Goal: Task Accomplishment & Management: Manage account settings

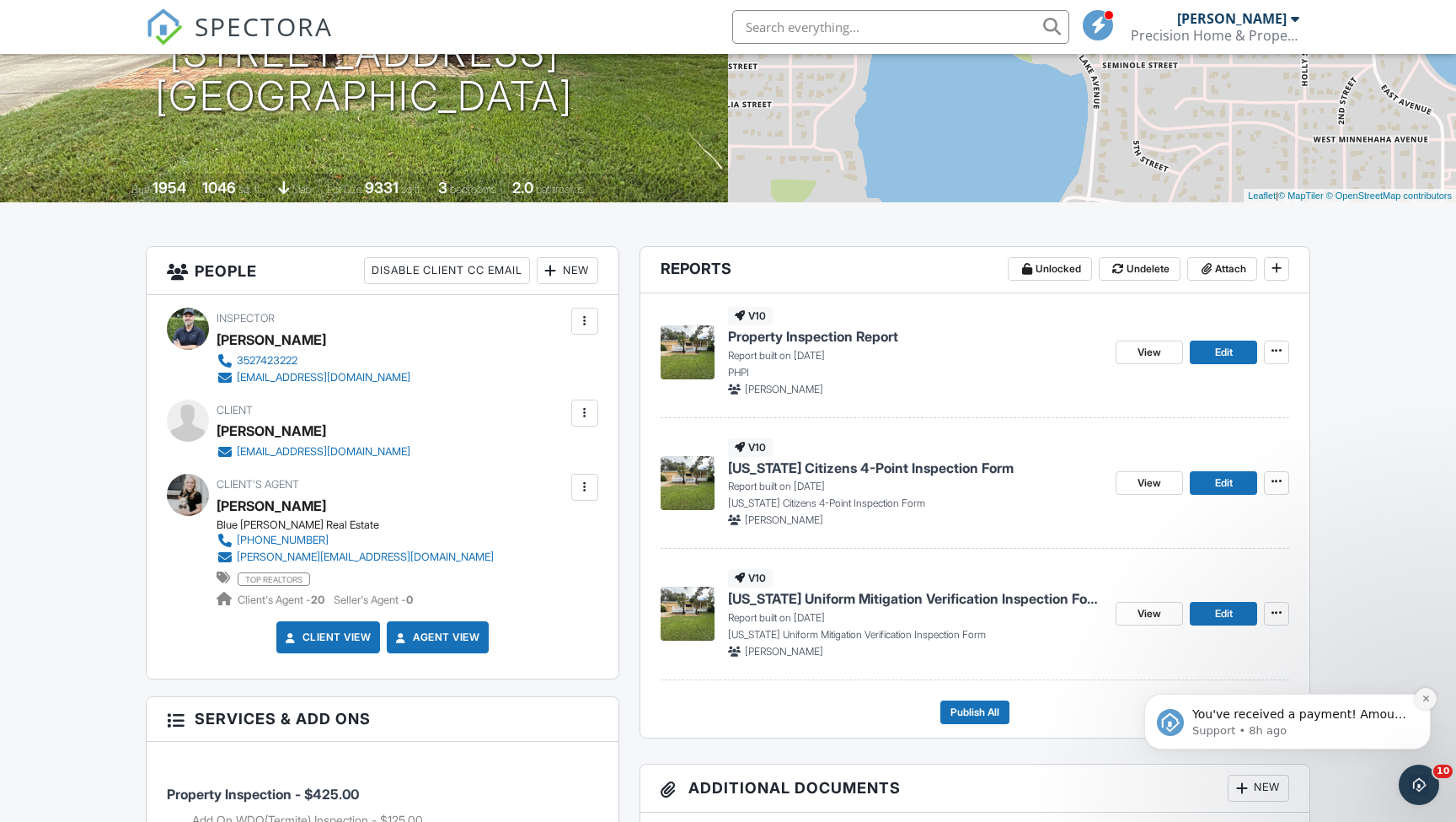
click at [1427, 699] on icon "Dismiss notification" at bounding box center [1426, 697] width 9 height 9
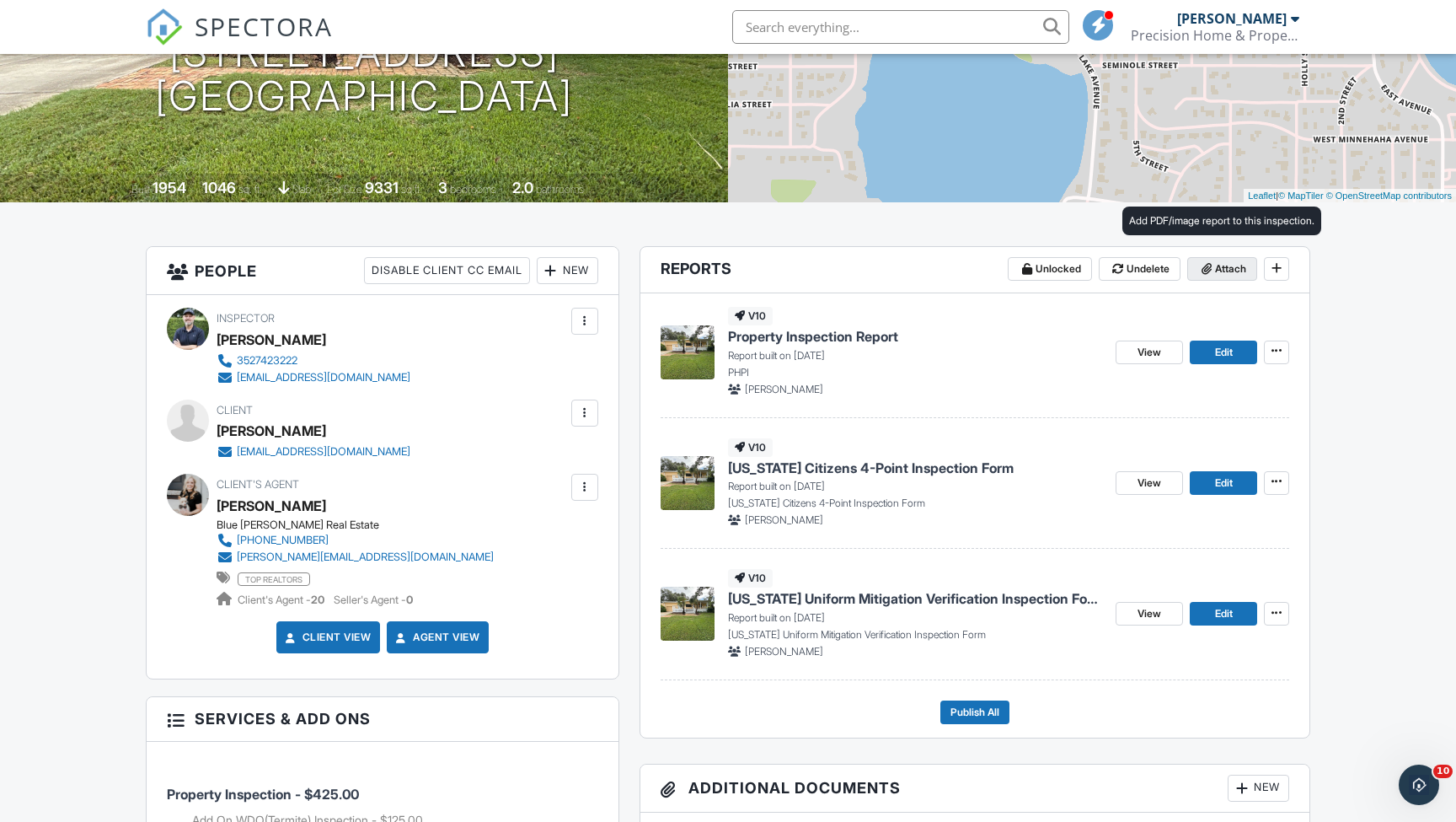
click at [1229, 270] on span "Attach" at bounding box center [1231, 268] width 31 height 17
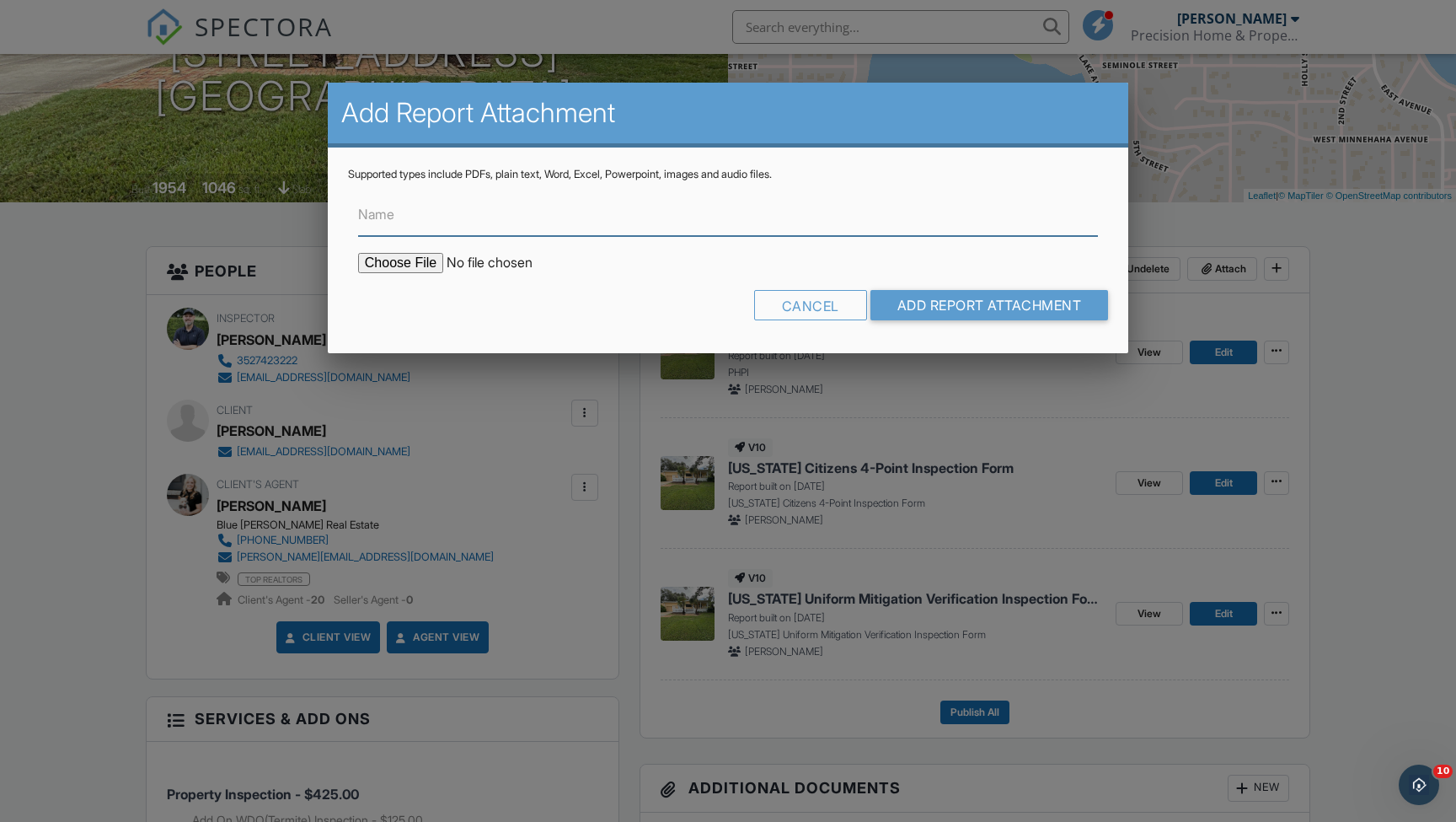
click at [782, 230] on input "Name" at bounding box center [728, 215] width 740 height 41
type input "WDO Report"
click at [590, 290] on div "Cancel Add Report Attachment" at bounding box center [728, 311] width 760 height 43
click at [416, 259] on input "file" at bounding box center [502, 263] width 287 height 21
type input "C:\fakepath\Liilian King - WDO.pdf"
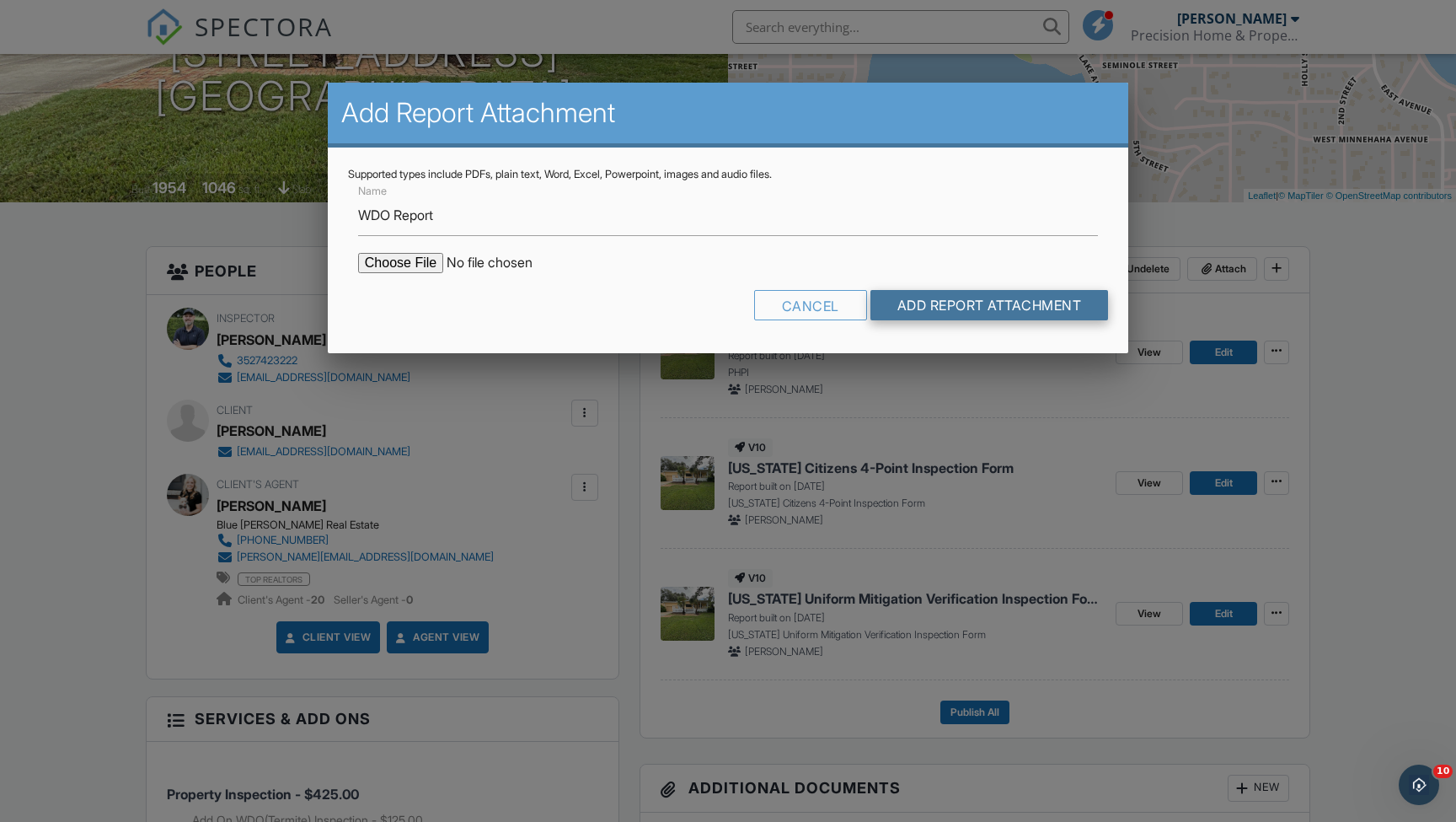
click at [948, 305] on input "Add Report Attachment" at bounding box center [990, 304] width 239 height 30
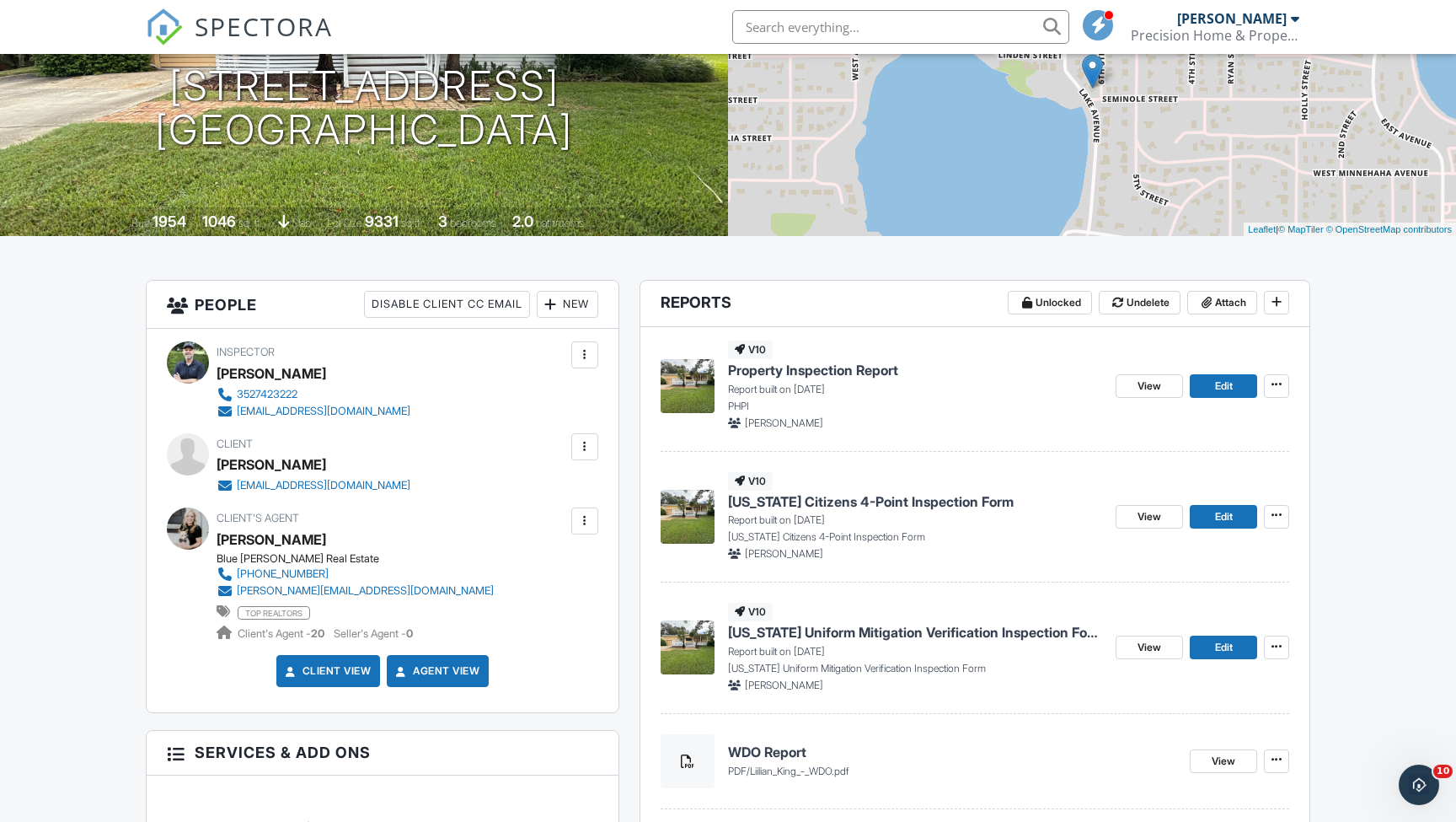
scroll to position [228, 0]
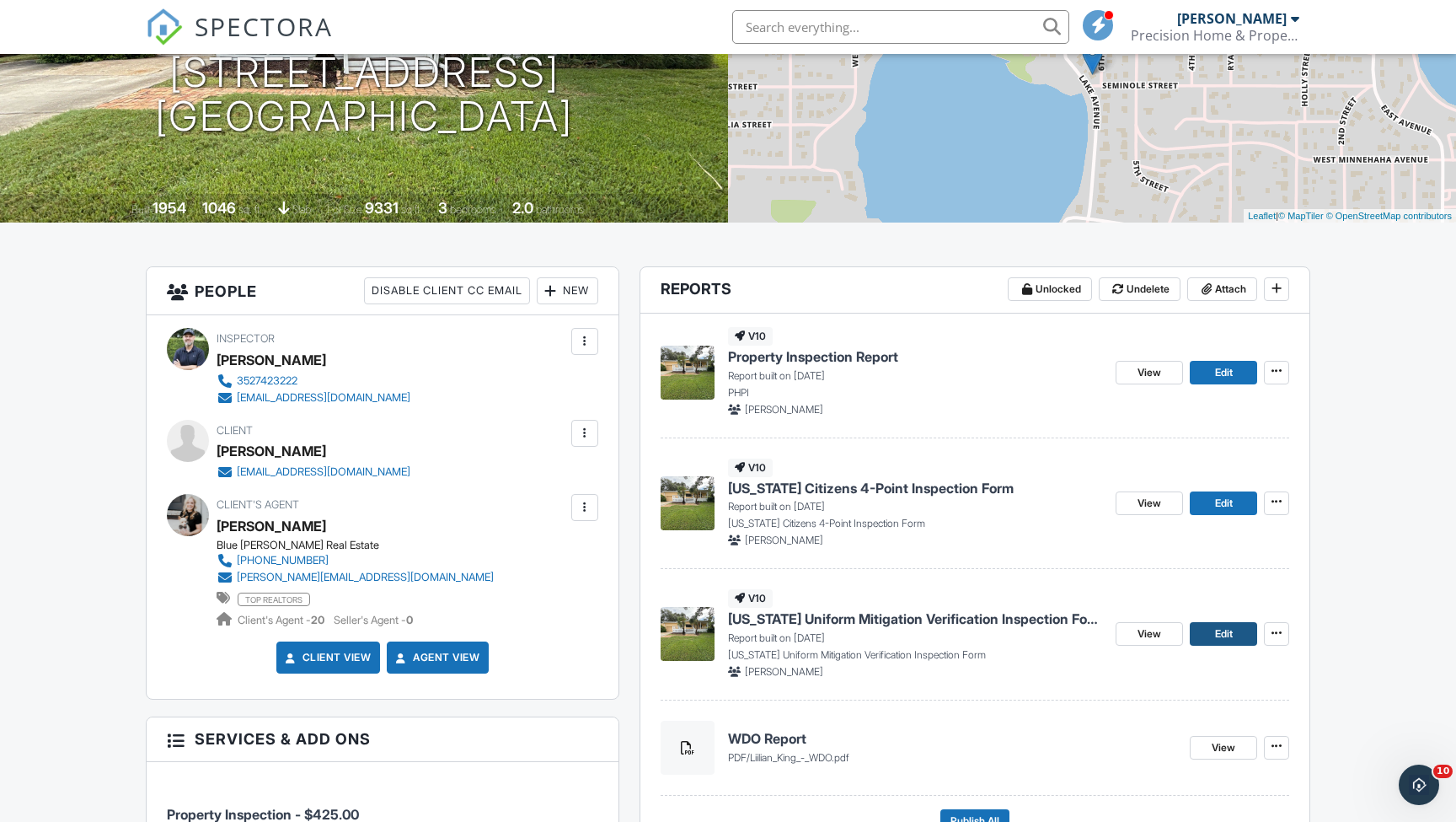
click at [1215, 639] on span "Edit" at bounding box center [1224, 633] width 18 height 17
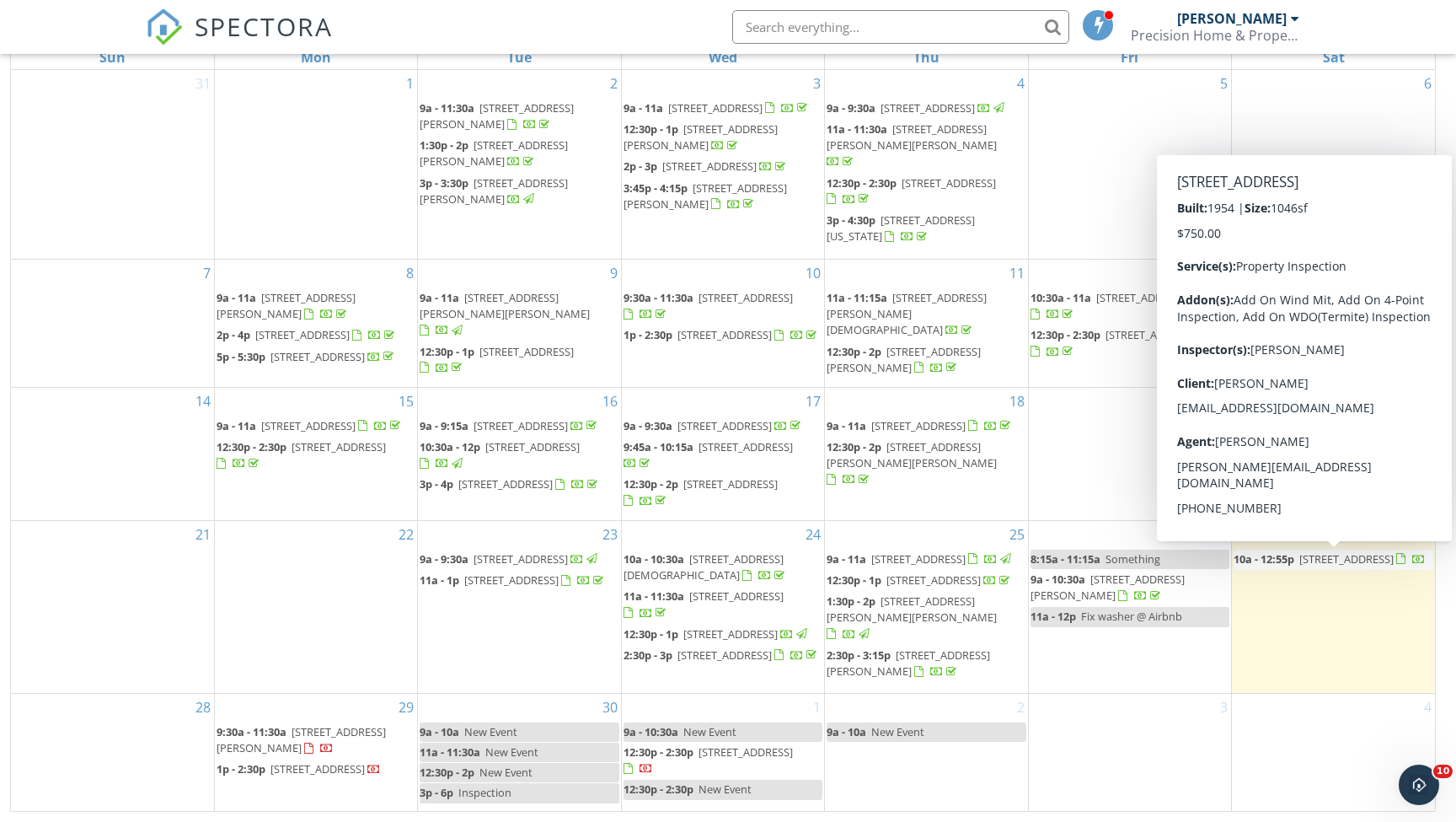
click at [1317, 559] on span "1385 Lake Ave, Clermont 34711" at bounding box center [1347, 558] width 94 height 15
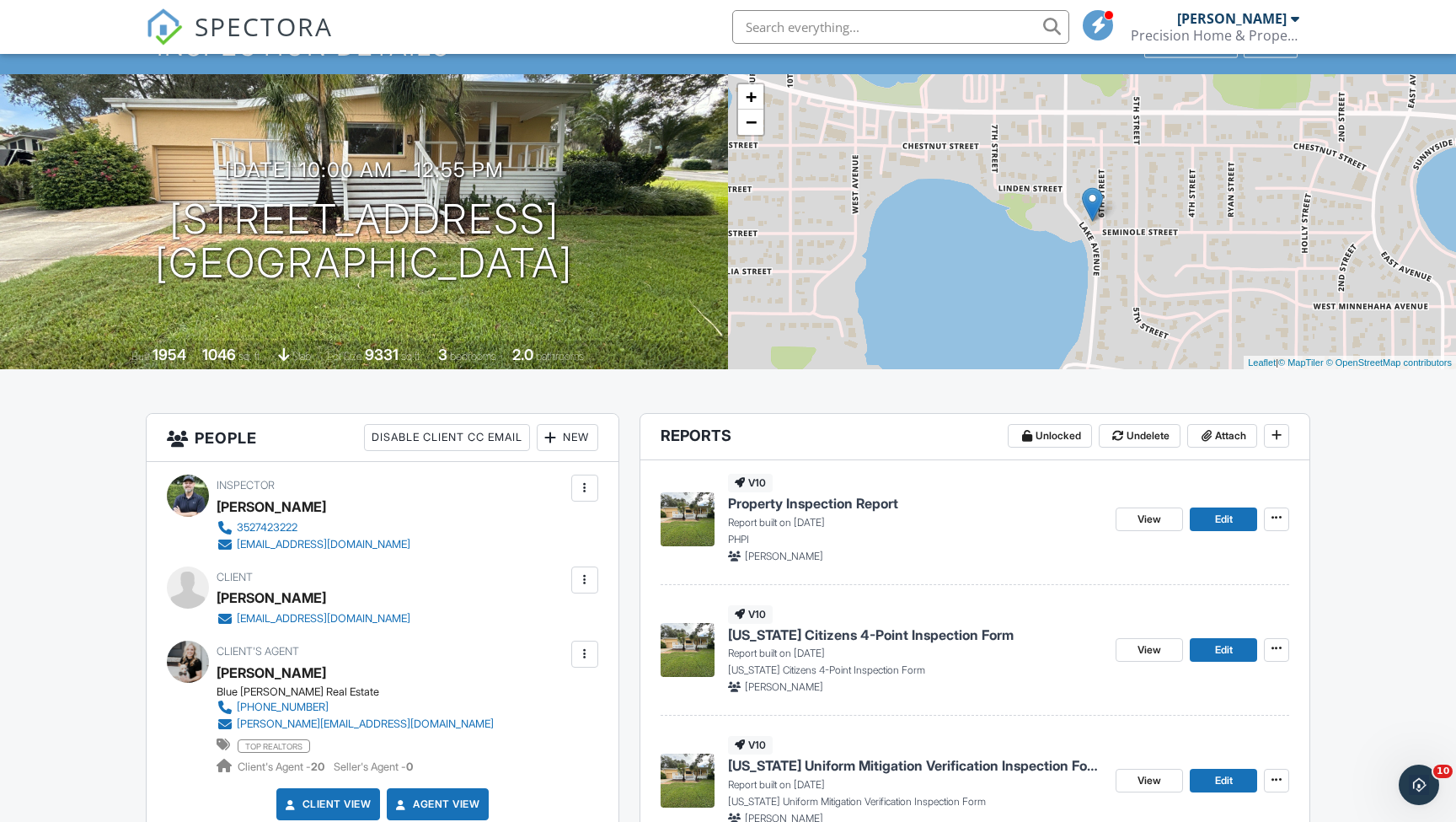
scroll to position [89, 0]
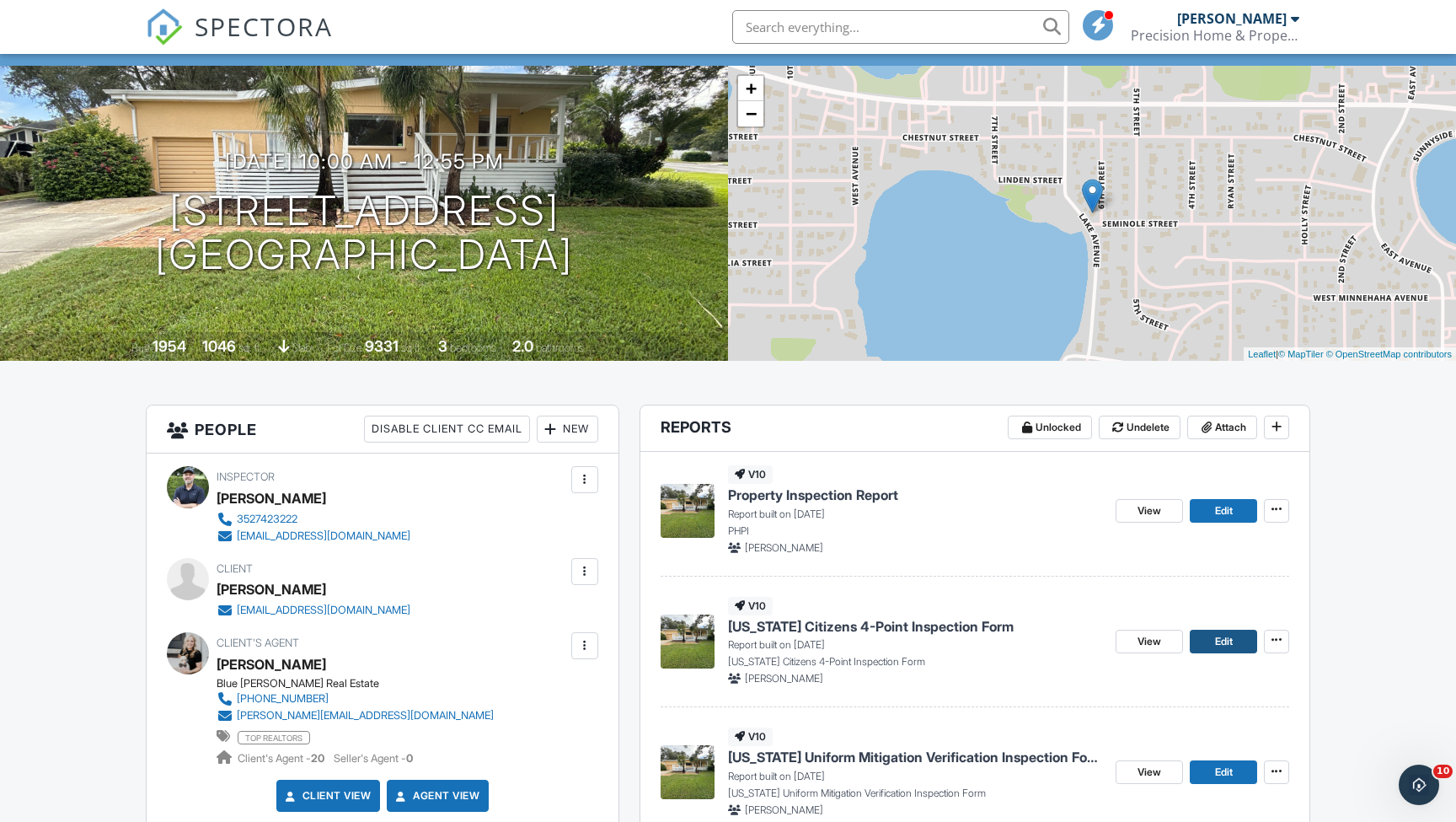
click at [1212, 640] on link "Edit" at bounding box center [1223, 641] width 68 height 24
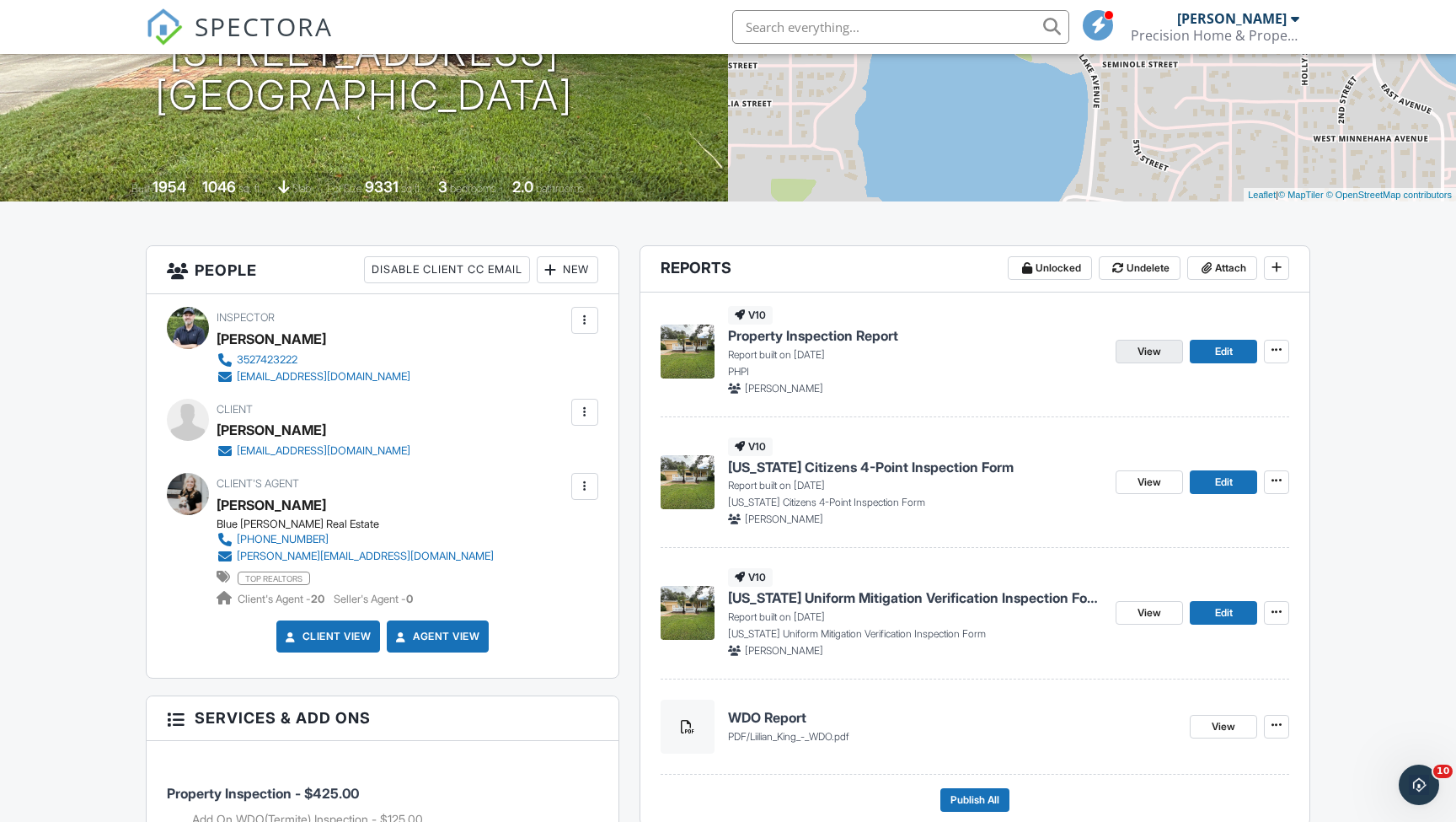
click at [1155, 352] on span "View" at bounding box center [1150, 351] width 24 height 17
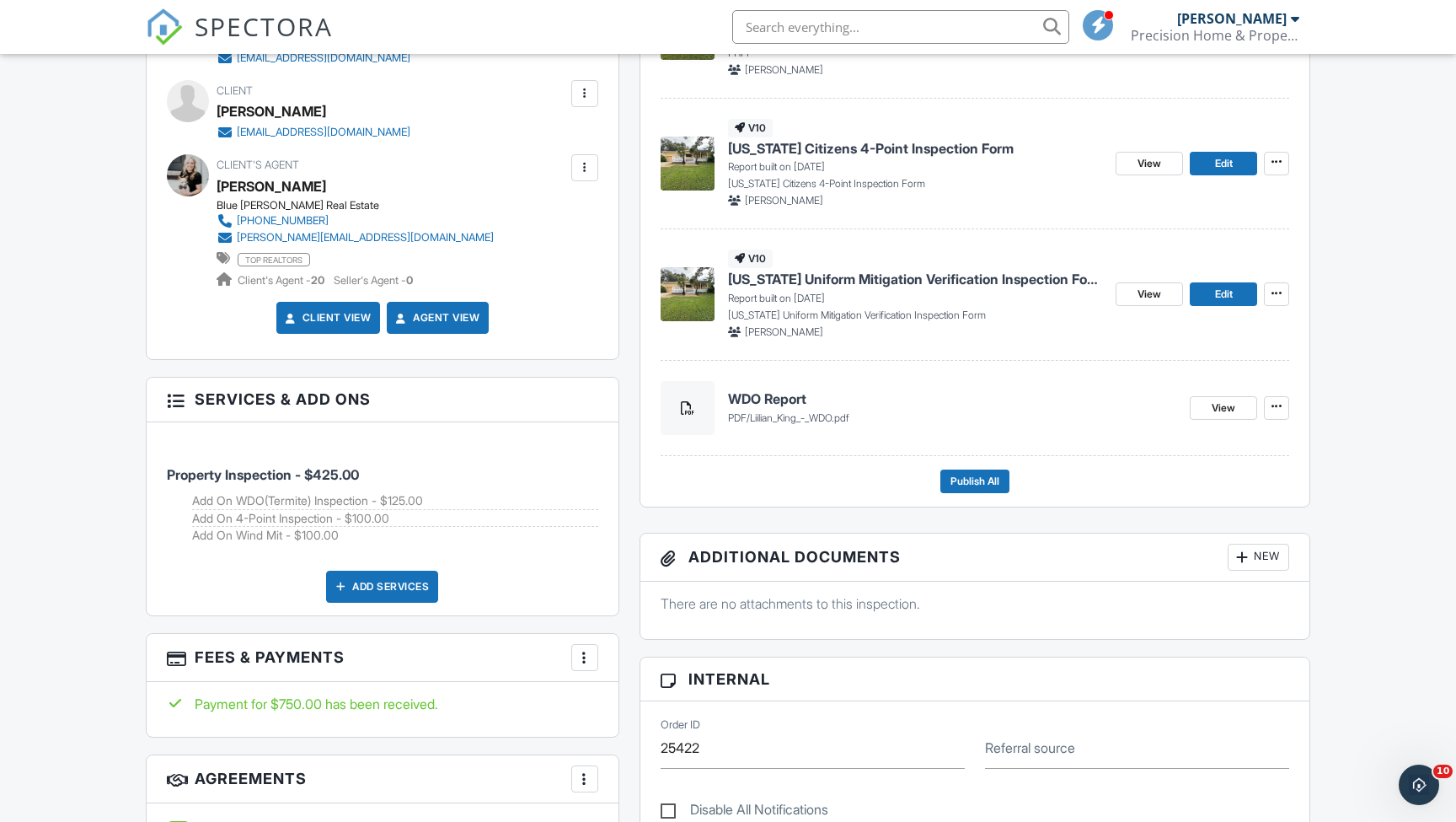
scroll to position [570, 0]
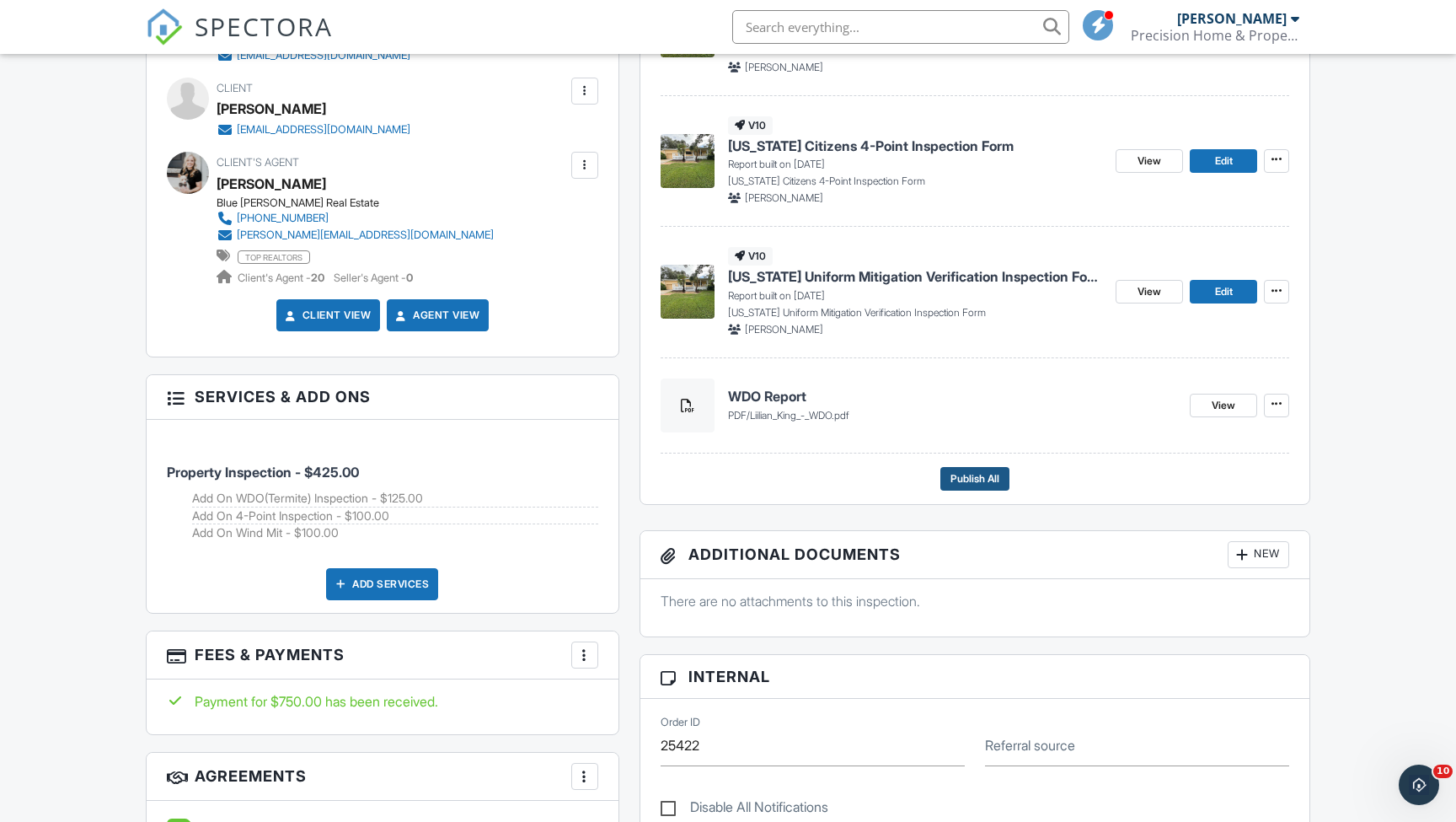
click at [986, 479] on span "Publish All" at bounding box center [975, 478] width 49 height 17
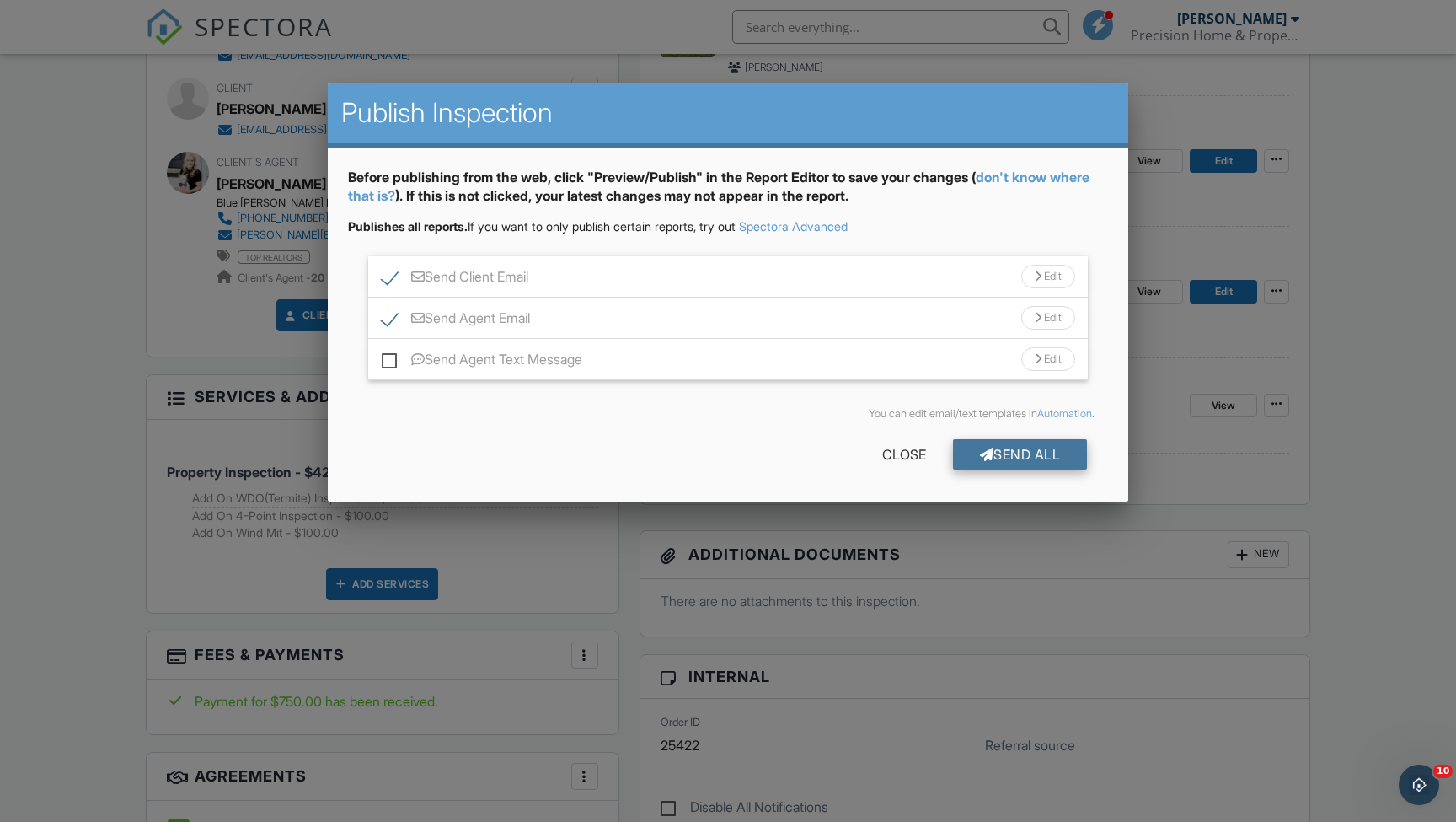
click at [1021, 459] on div "Send All" at bounding box center [1020, 454] width 135 height 30
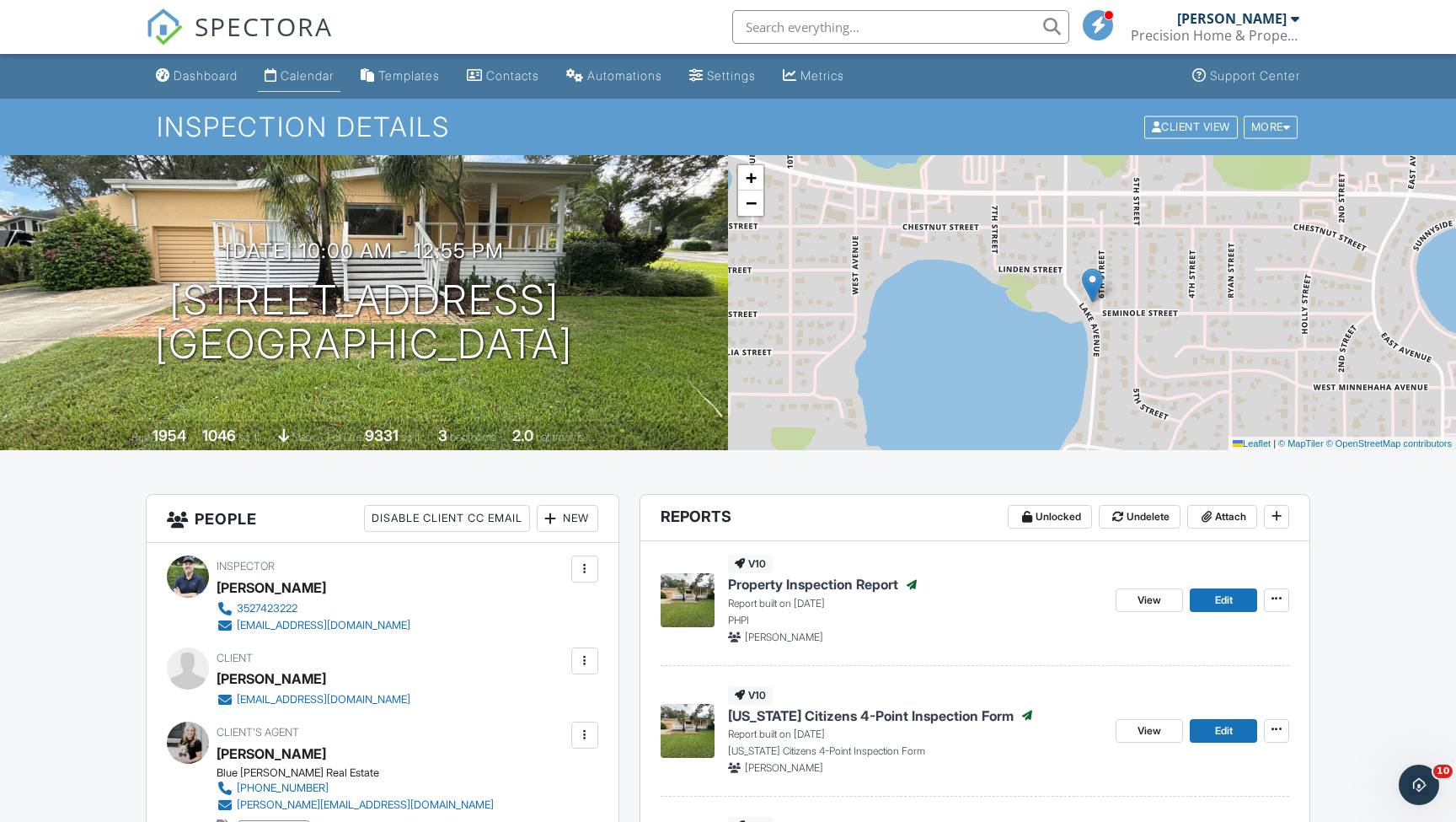
click at [284, 75] on link "Calendar" at bounding box center [299, 77] width 82 height 31
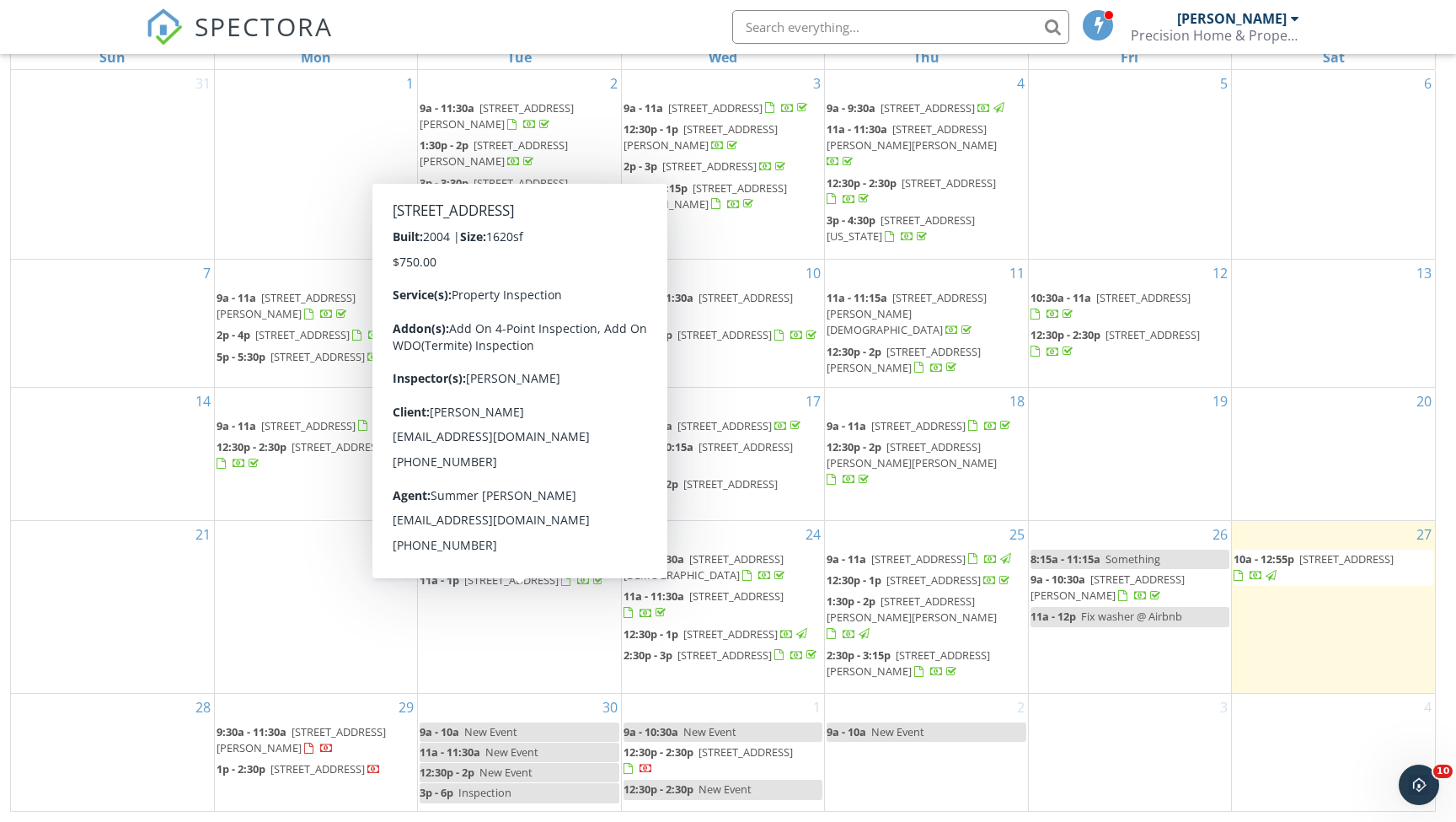
scroll to position [224, 0]
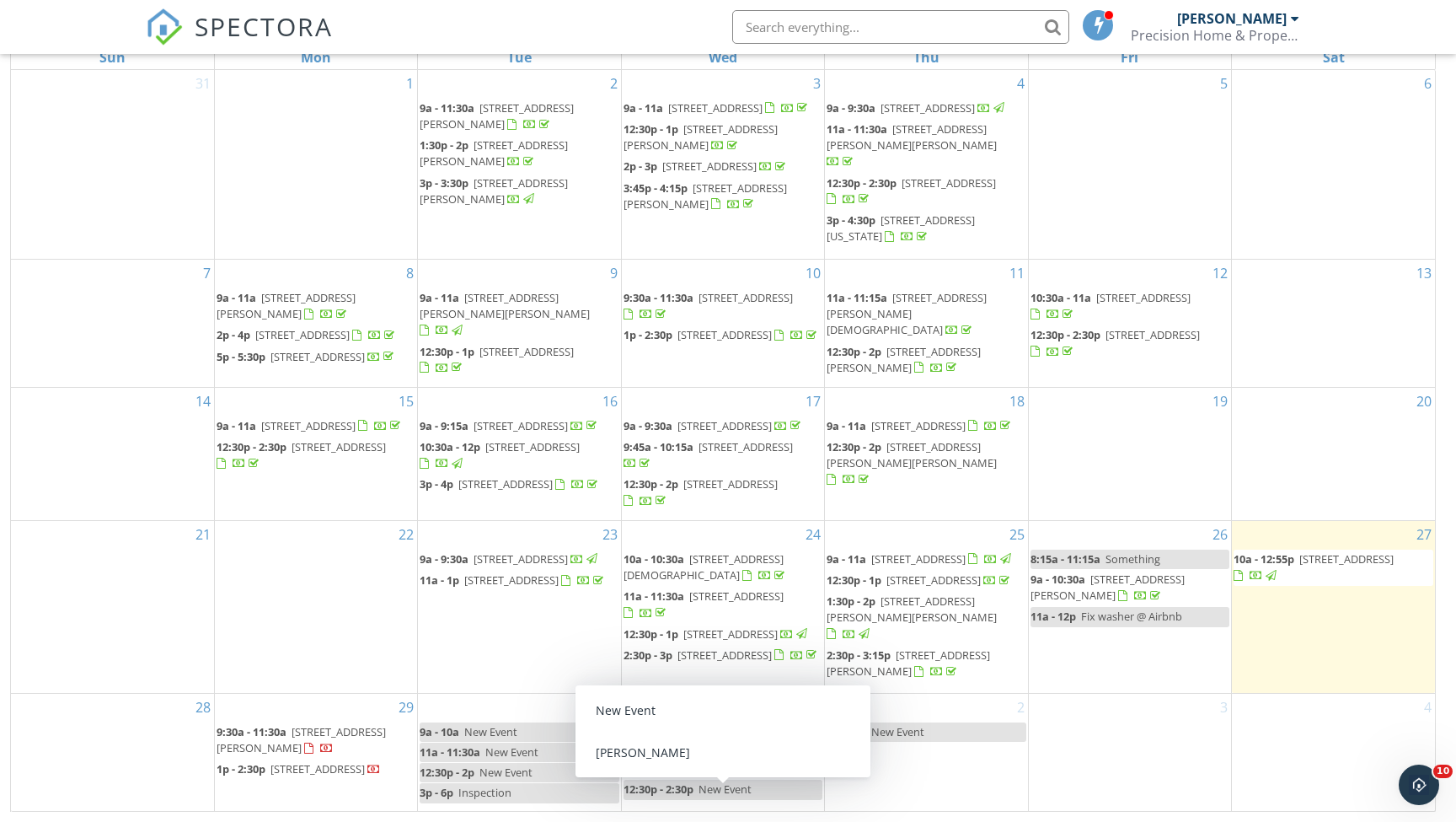
click at [699, 797] on div "12:30p - 2:30p New Event" at bounding box center [687, 790] width 128 height 16
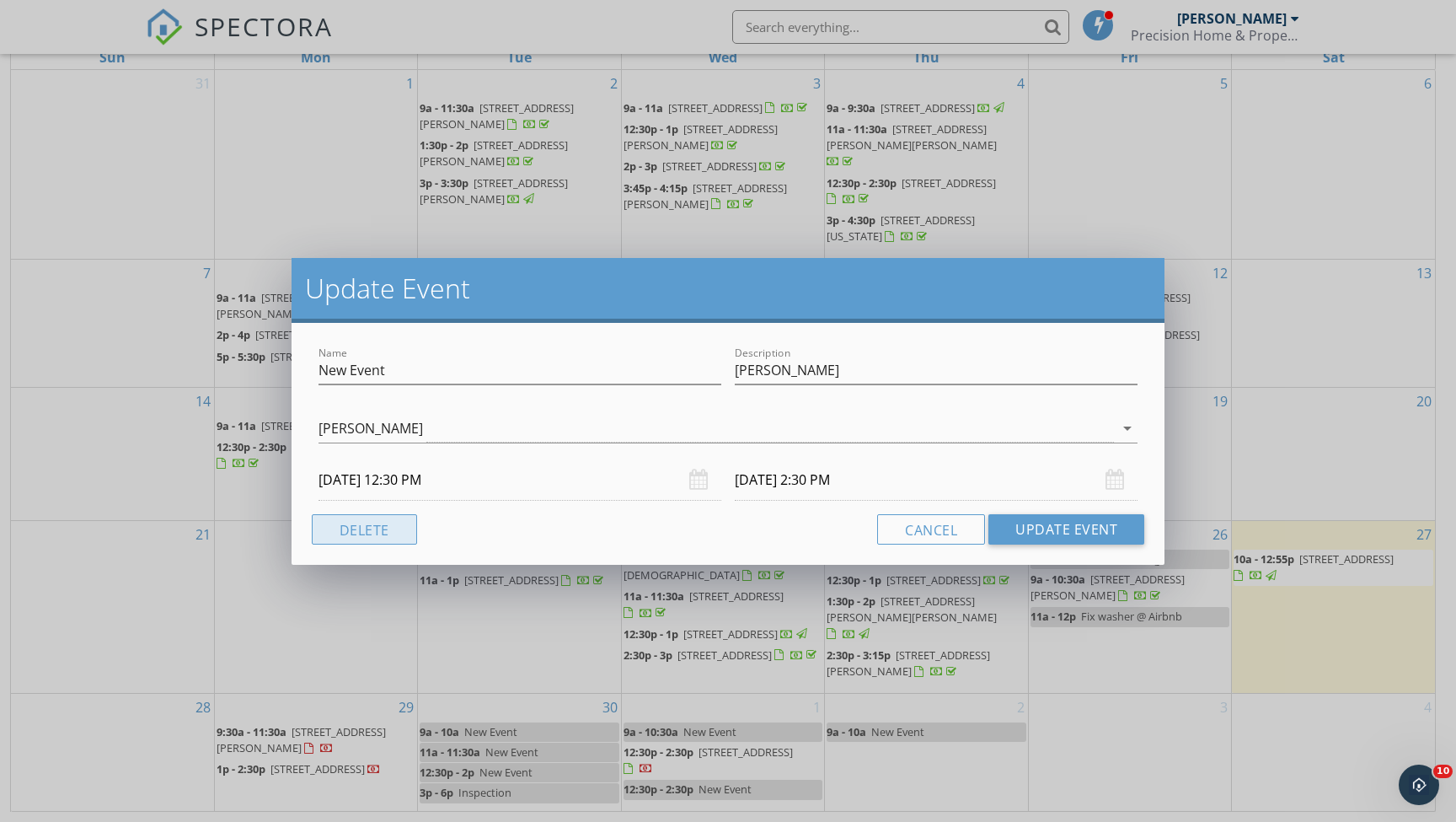
click at [327, 536] on button "Delete" at bounding box center [364, 529] width 105 height 30
